Goal: Information Seeking & Learning: Learn about a topic

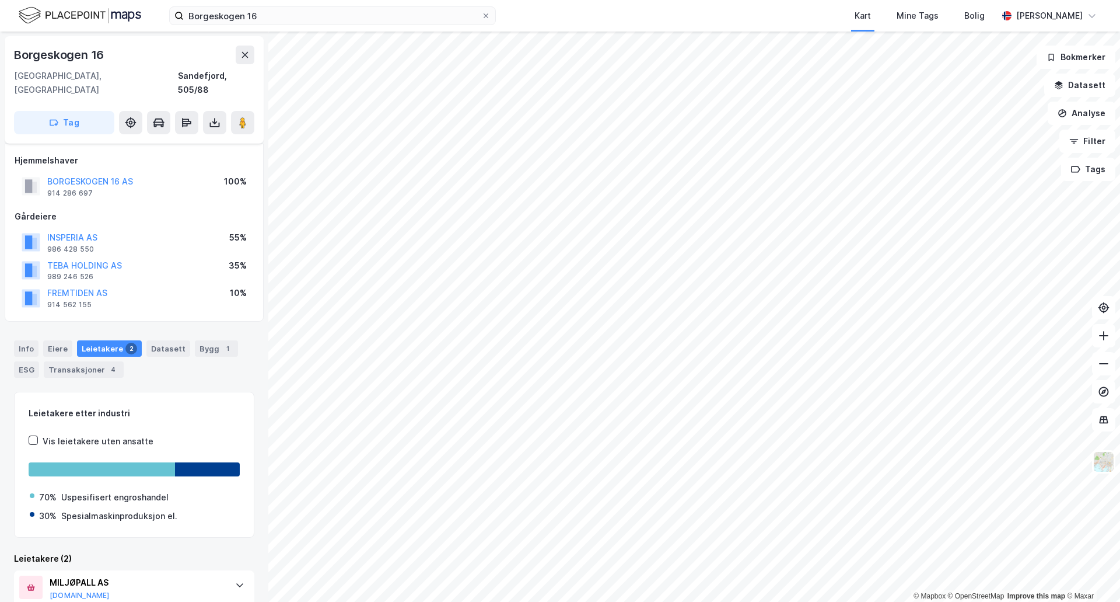
scroll to position [75, 0]
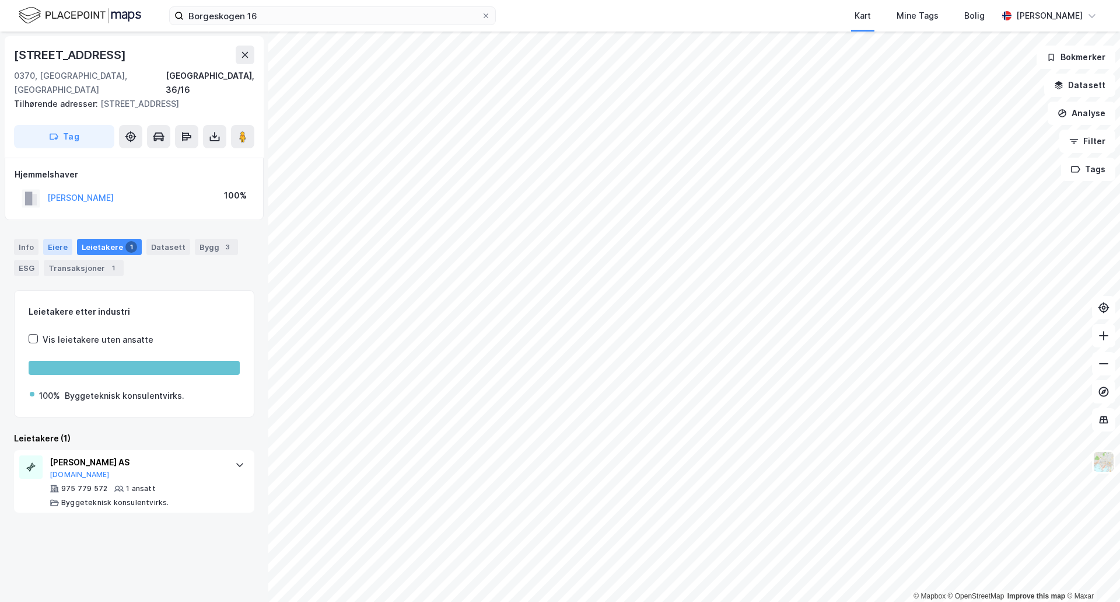
click at [53, 239] on div "Eiere" at bounding box center [57, 247] width 29 height 16
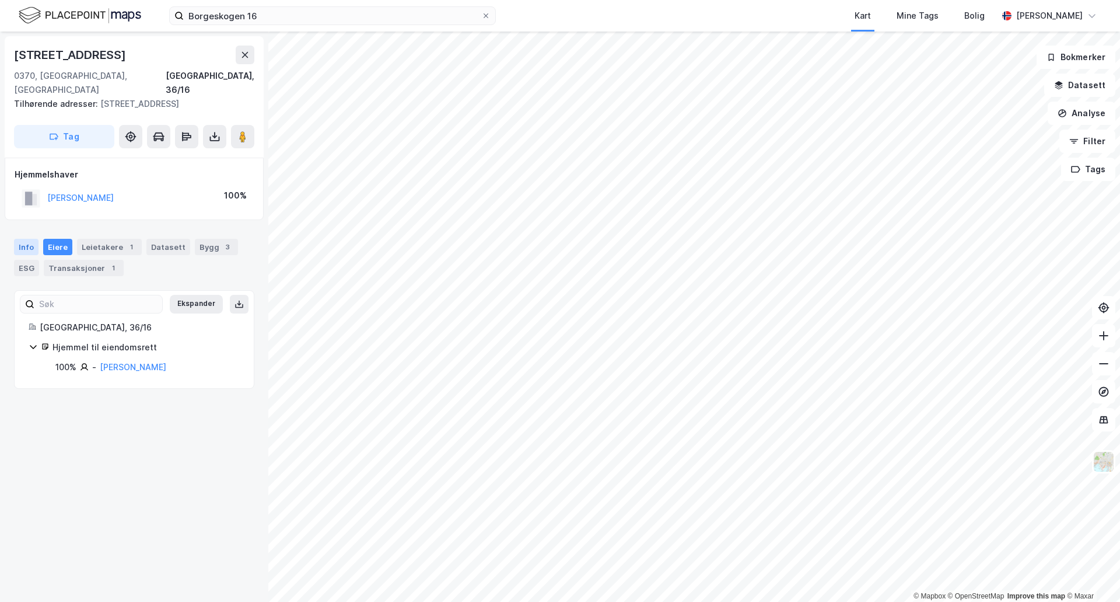
click at [15, 239] on div "Info" at bounding box center [26, 247] width 25 height 16
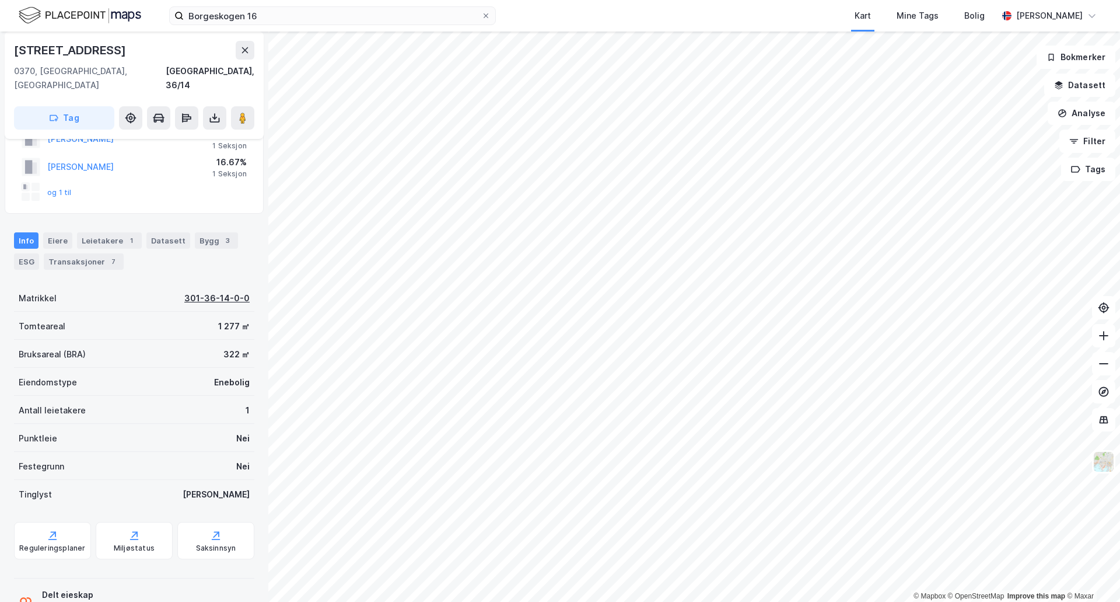
scroll to position [17, 0]
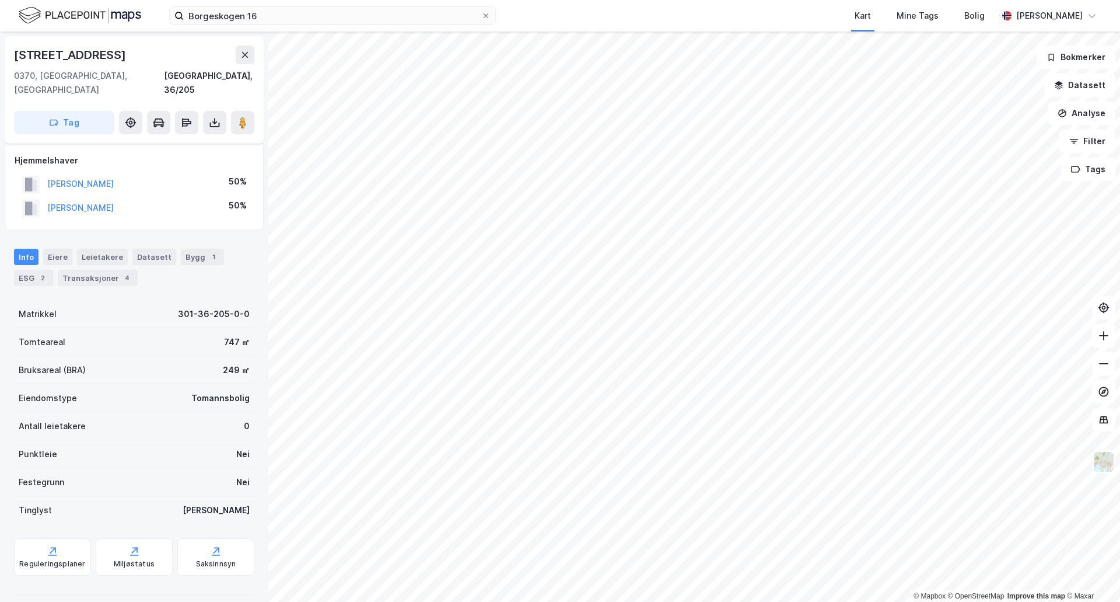
scroll to position [17, 0]
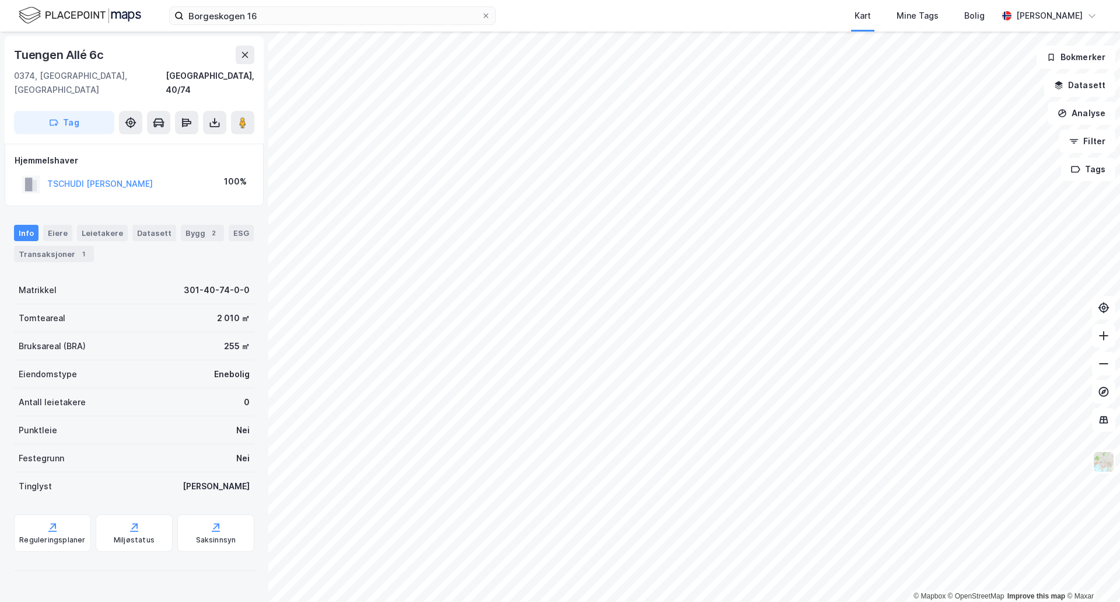
scroll to position [17, 0]
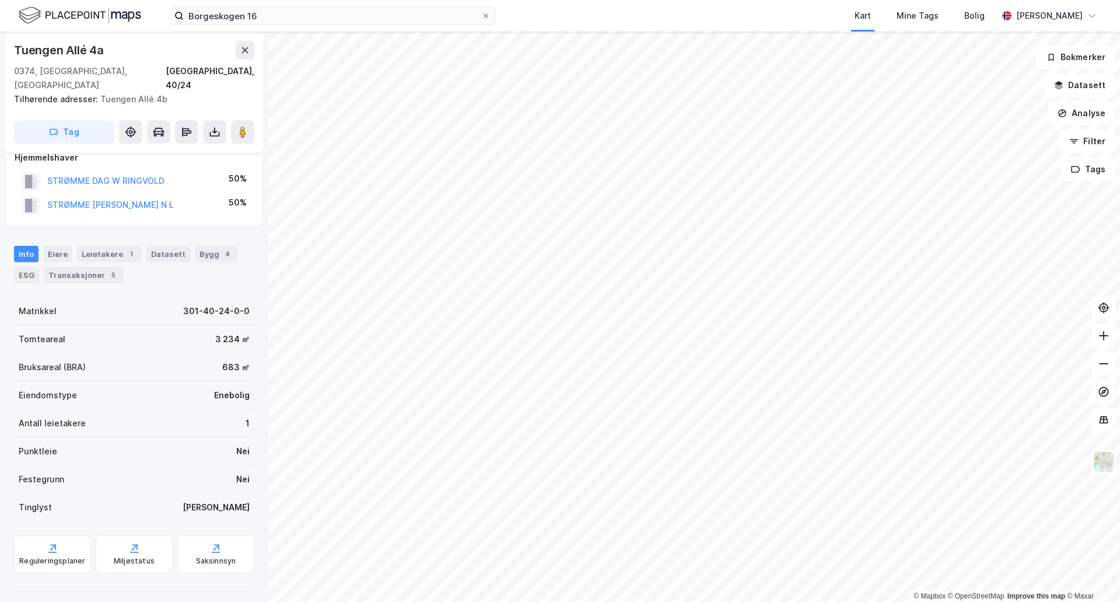
scroll to position [59, 0]
